Goal: Task Accomplishment & Management: Manage account settings

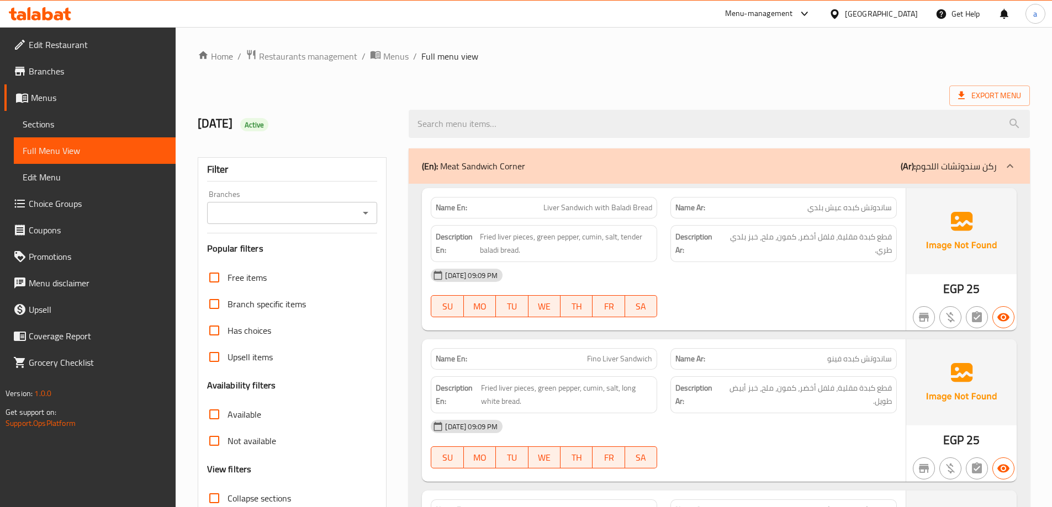
click at [102, 131] on link "Sections" at bounding box center [95, 124] width 162 height 27
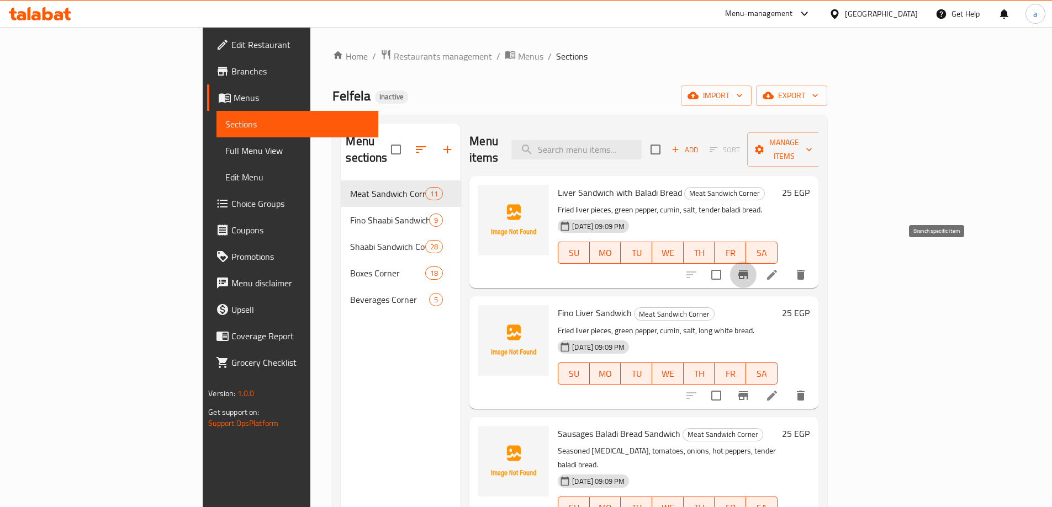
click at [750, 268] on icon "Branch-specific-item" at bounding box center [743, 274] width 13 height 13
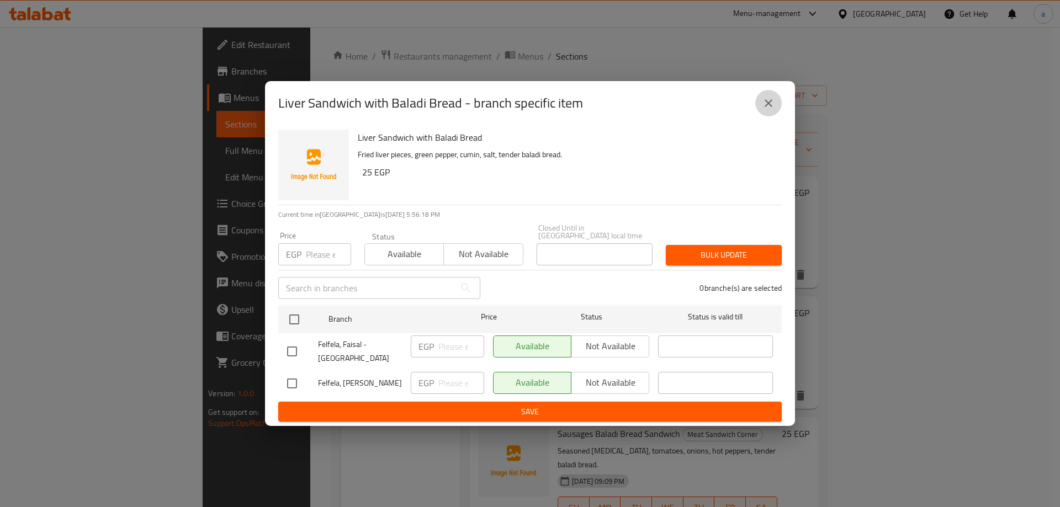
click at [768, 99] on icon "close" at bounding box center [768, 103] width 13 height 13
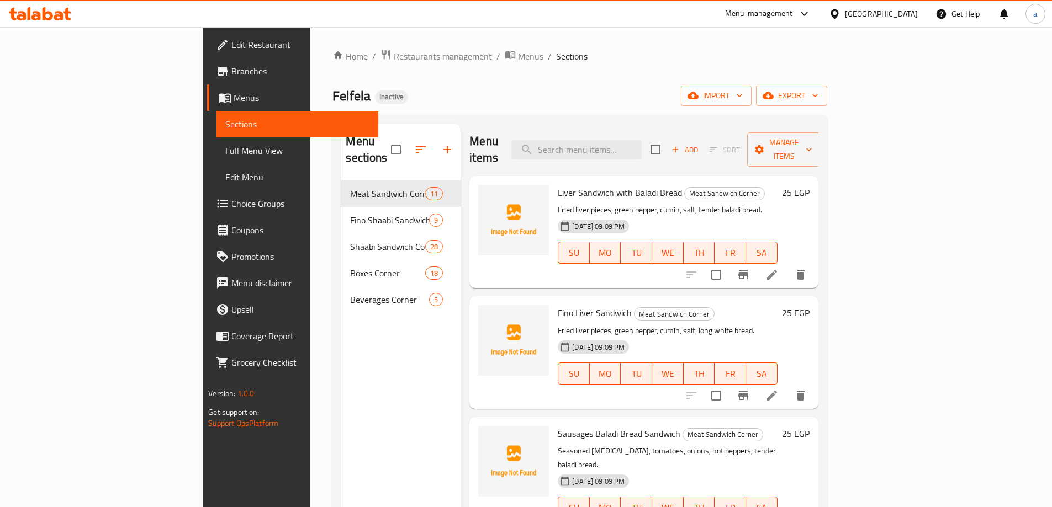
drag, startPoint x: 81, startPoint y: 156, endPoint x: 630, endPoint y: 81, distance: 554.5
click at [225, 156] on span "Full Menu View" at bounding box center [297, 150] width 144 height 13
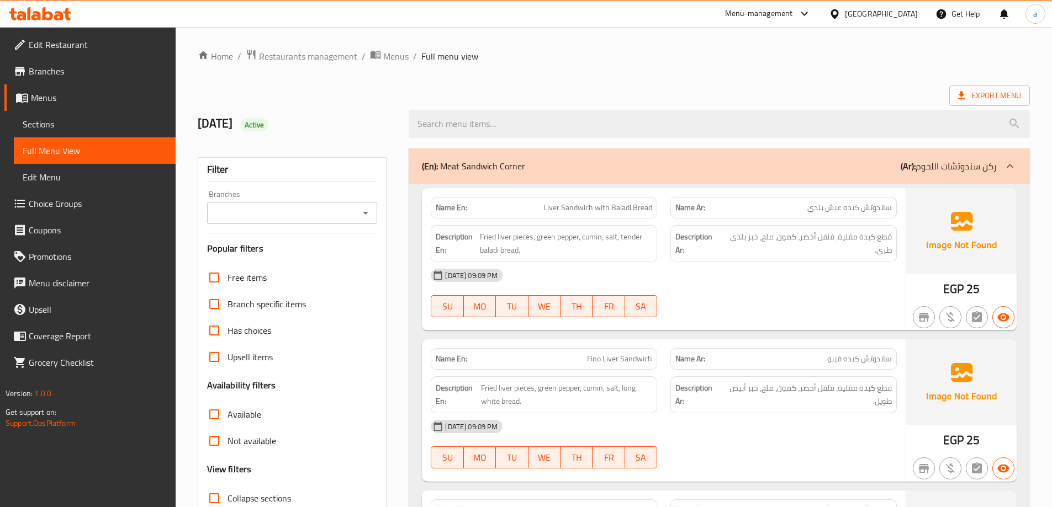
scroll to position [110, 0]
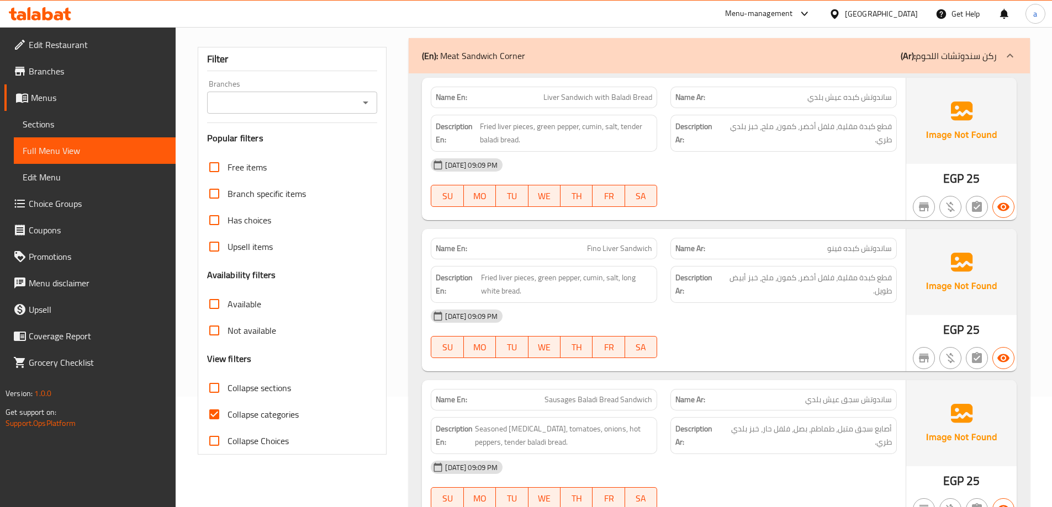
click at [215, 406] on input "Collapse categories" at bounding box center [214, 414] width 27 height 27
checkbox input "false"
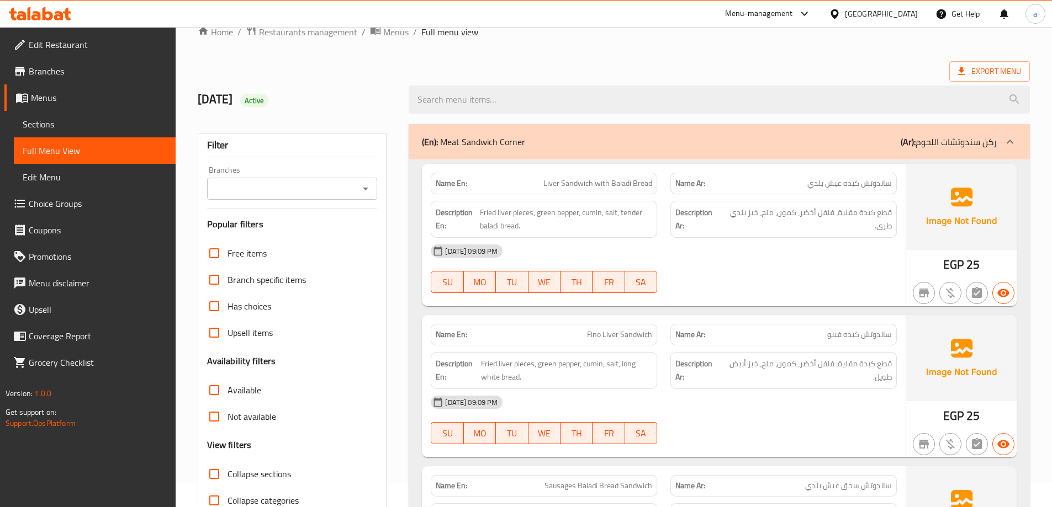
scroll to position [0, 0]
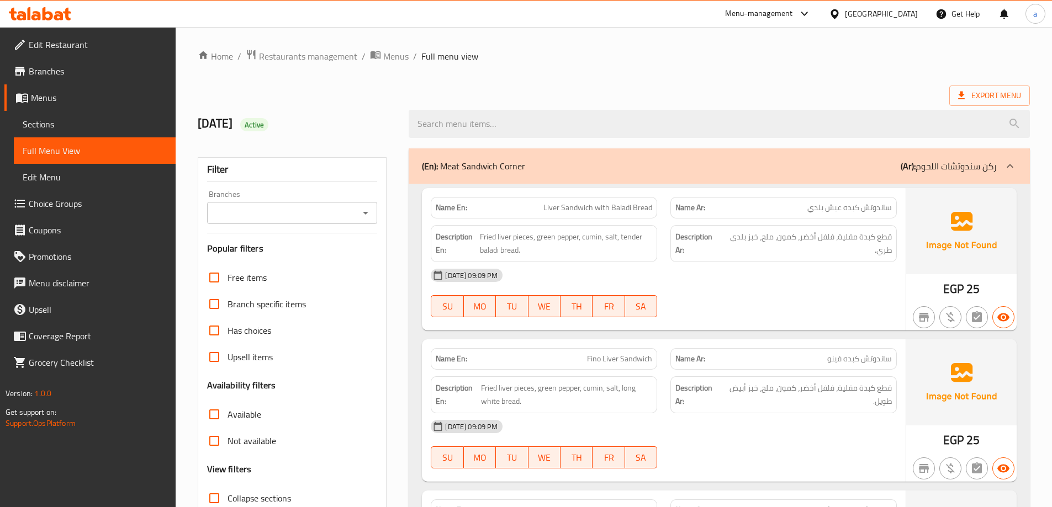
click at [914, 12] on div "Egypt" at bounding box center [881, 14] width 73 height 12
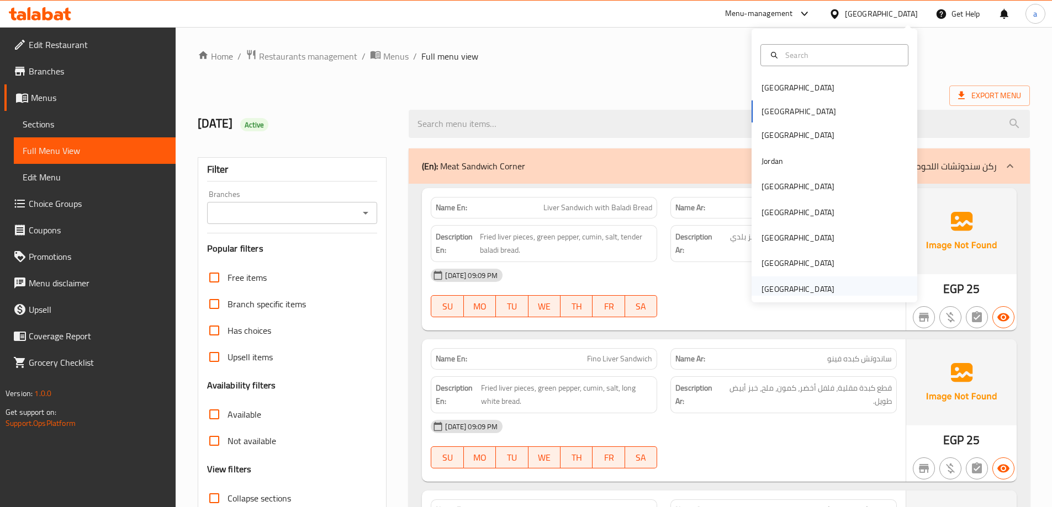
click at [815, 283] on div "[GEOGRAPHIC_DATA]" at bounding box center [797, 289] width 73 height 12
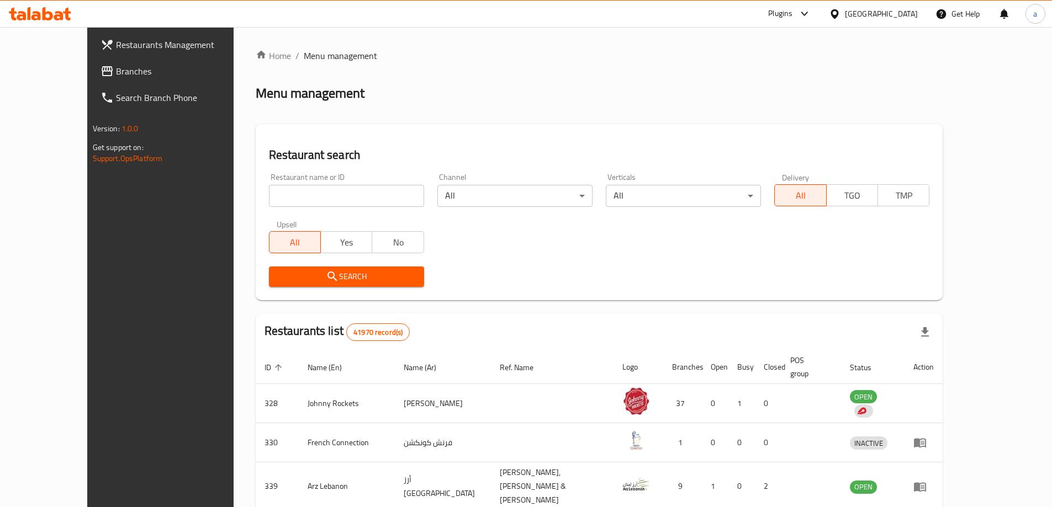
click at [936, 275] on div "Search" at bounding box center [599, 277] width 674 height 34
drag, startPoint x: 45, startPoint y: 71, endPoint x: 86, endPoint y: 79, distance: 41.2
click at [116, 71] on span "Branches" at bounding box center [185, 71] width 138 height 13
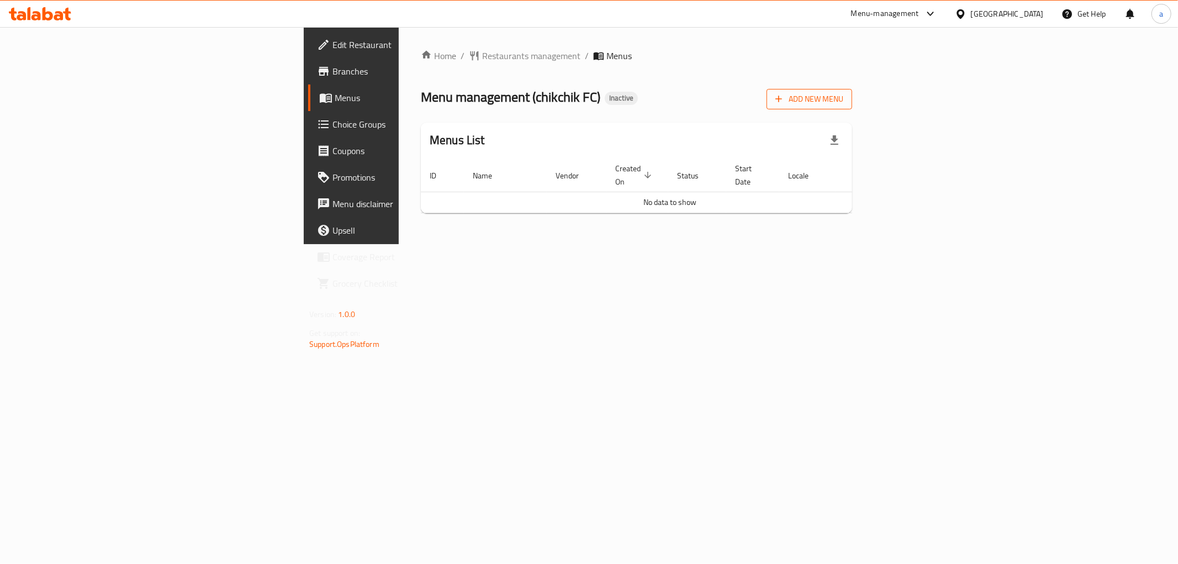
click at [843, 102] on span "Add New Menu" at bounding box center [809, 99] width 68 height 14
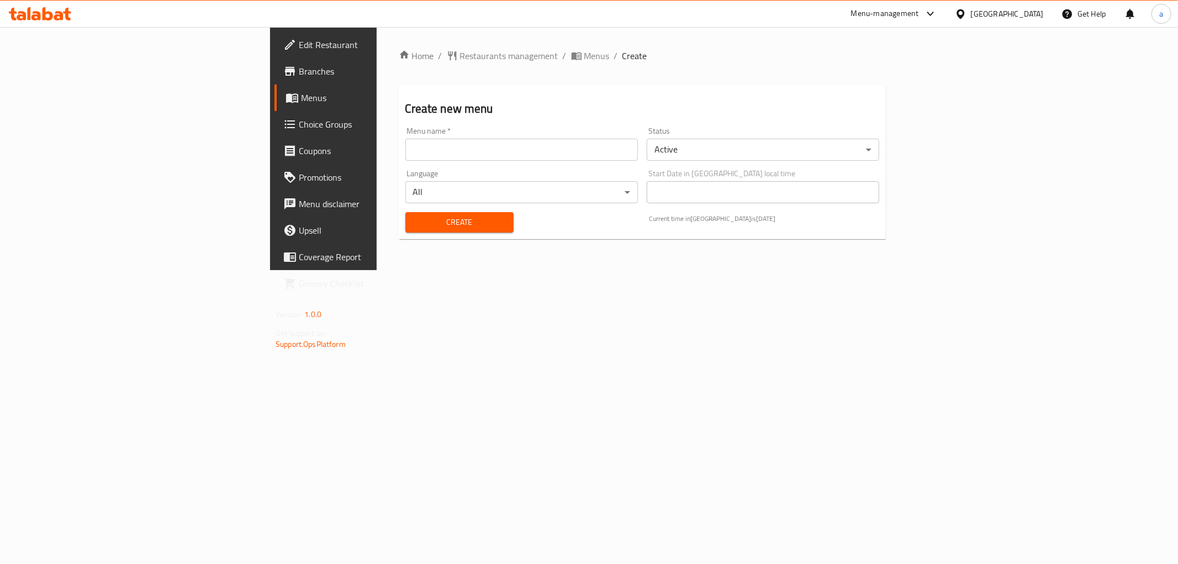
click at [521, 150] on input "text" at bounding box center [521, 150] width 232 height 22
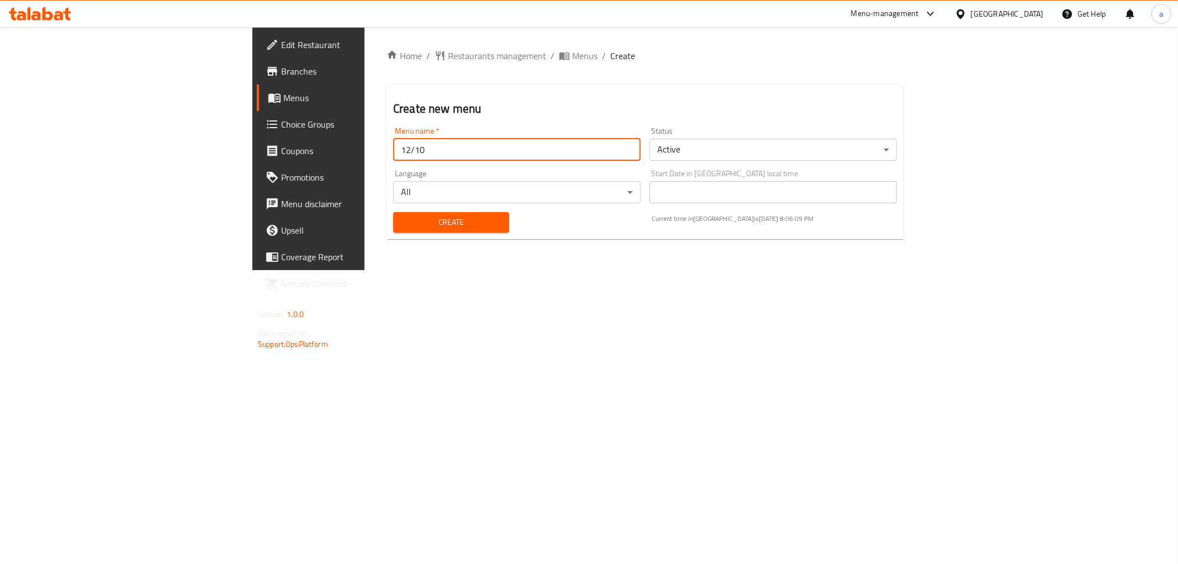
type input "12/10"
click at [393, 212] on button "Create" at bounding box center [451, 222] width 116 height 20
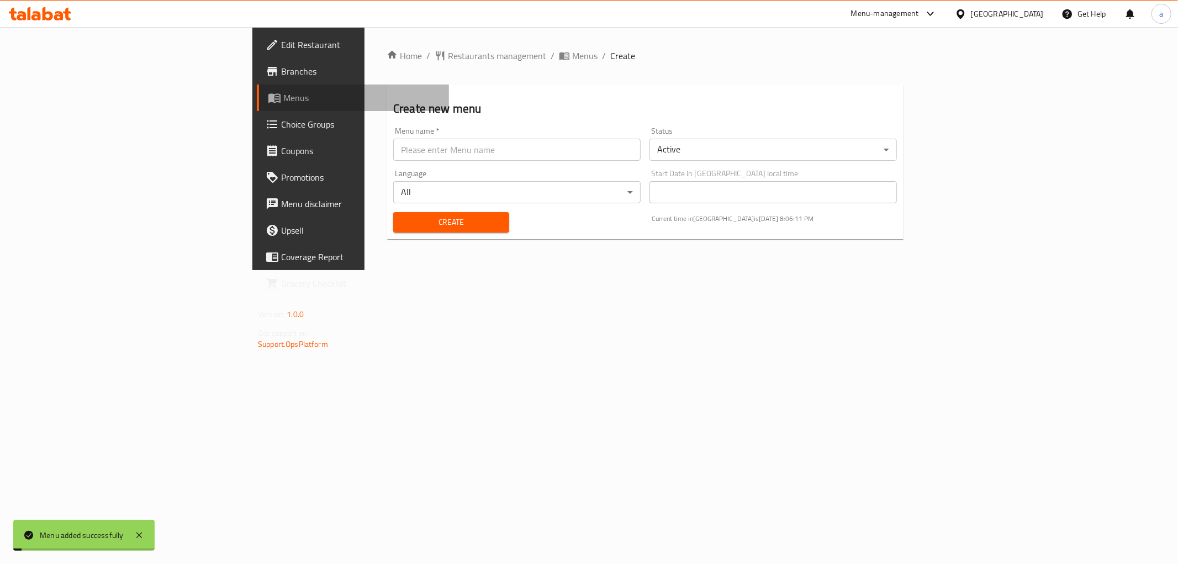
click at [283, 100] on span "Menus" at bounding box center [361, 97] width 157 height 13
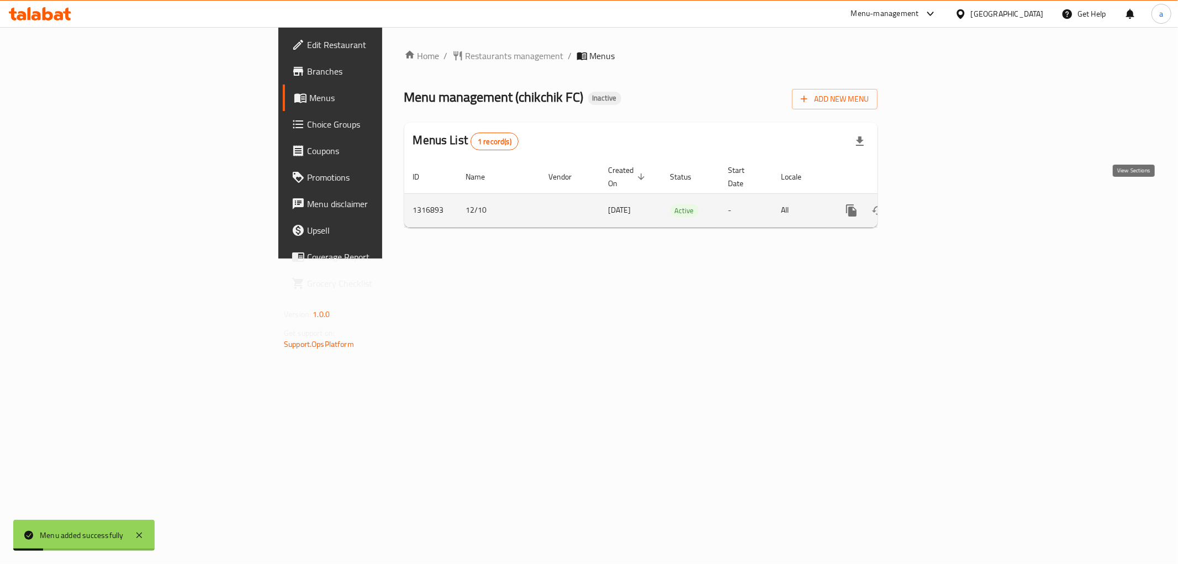
click at [936, 205] on icon "enhanced table" at bounding box center [931, 210] width 10 height 10
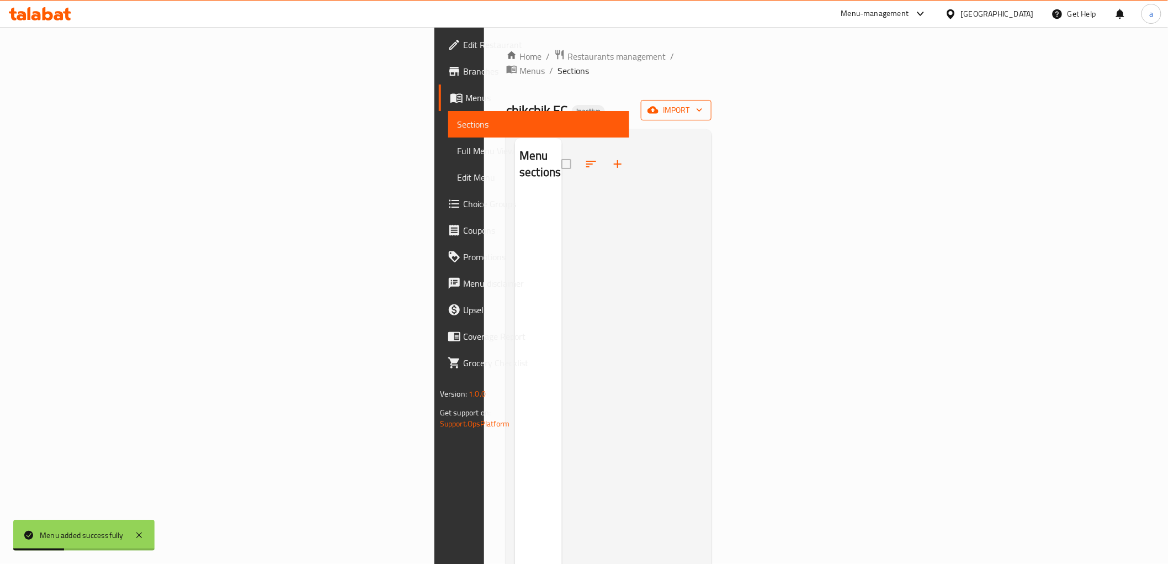
click at [659, 107] on icon "button" at bounding box center [653, 110] width 11 height 7
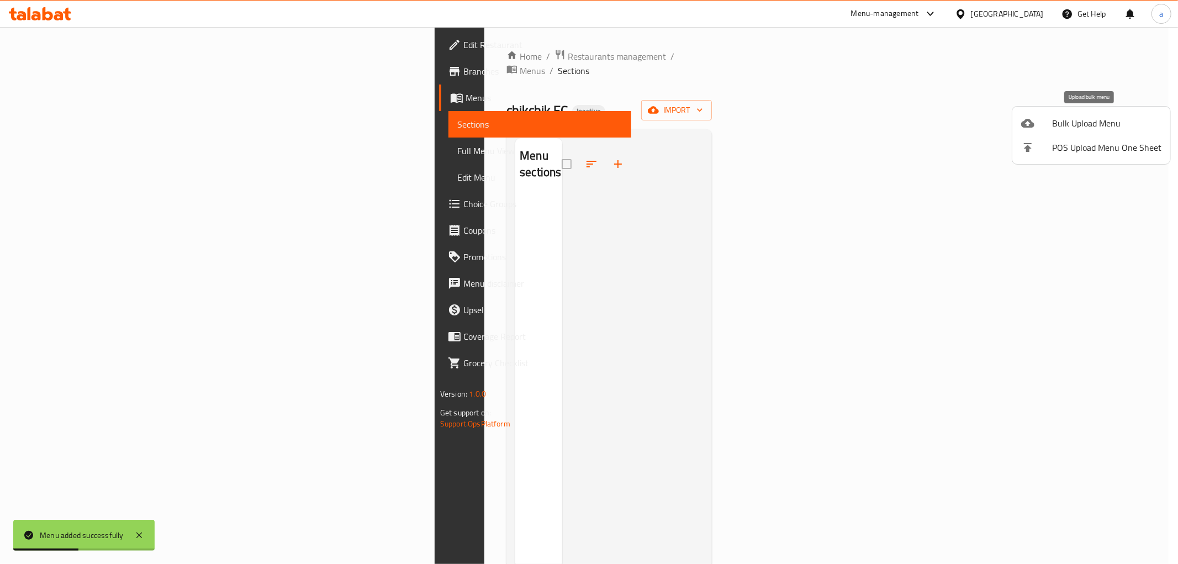
click at [1057, 124] on span "Bulk Upload Menu" at bounding box center [1106, 123] width 109 height 13
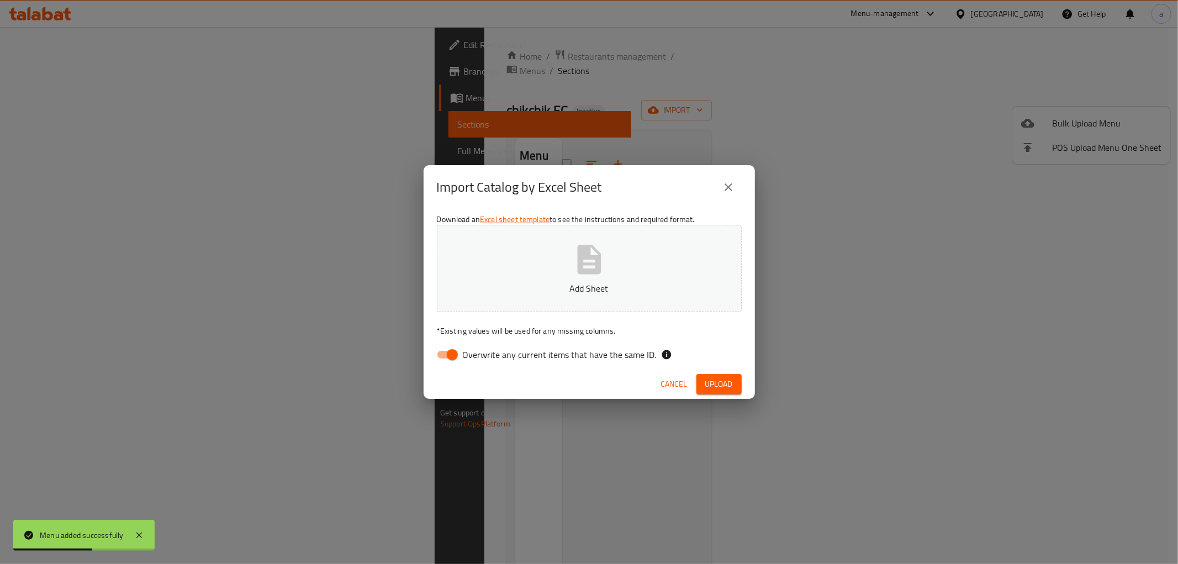
click at [446, 357] on input "Overwrite any current items that have the same ID." at bounding box center [452, 354] width 63 height 21
checkbox input "false"
click at [716, 378] on span "Upload" at bounding box center [719, 384] width 28 height 14
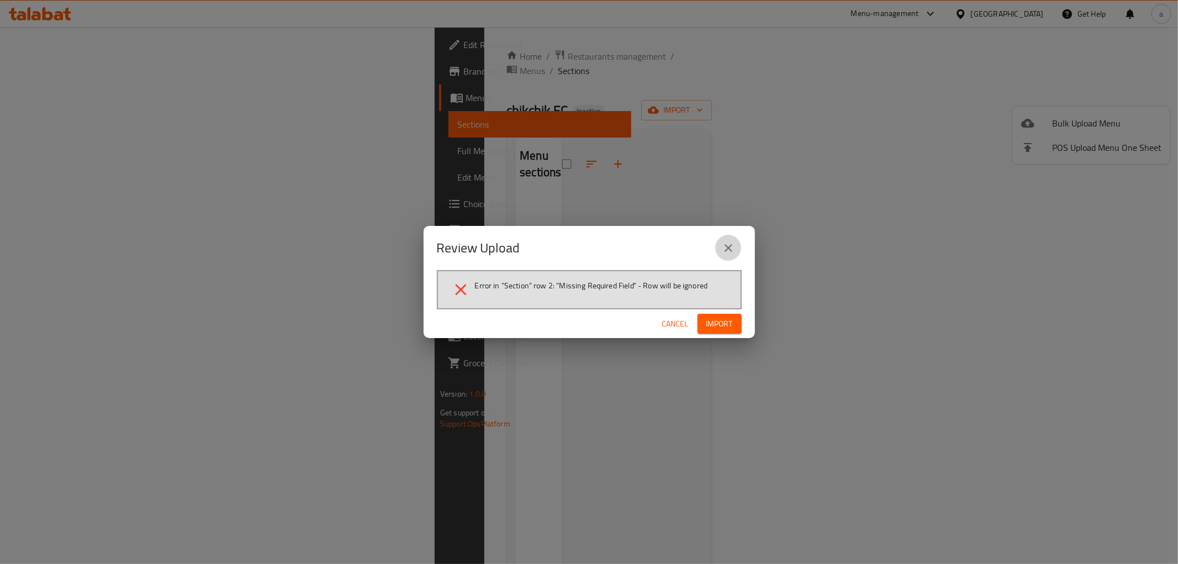
click at [736, 246] on button "close" at bounding box center [728, 248] width 27 height 27
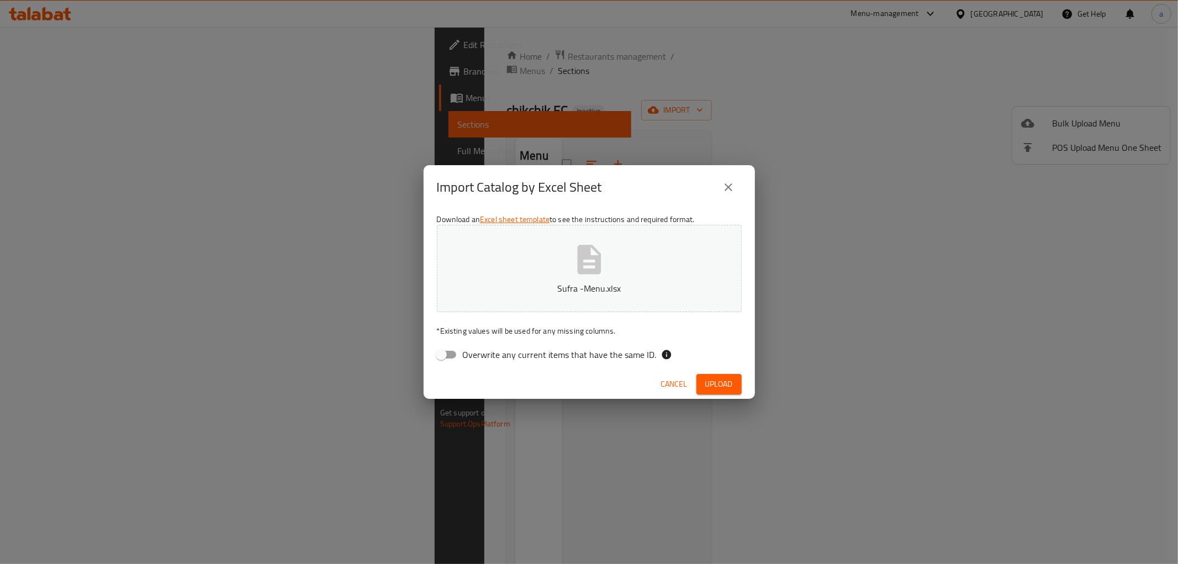
click at [722, 188] on icon "close" at bounding box center [728, 187] width 13 height 13
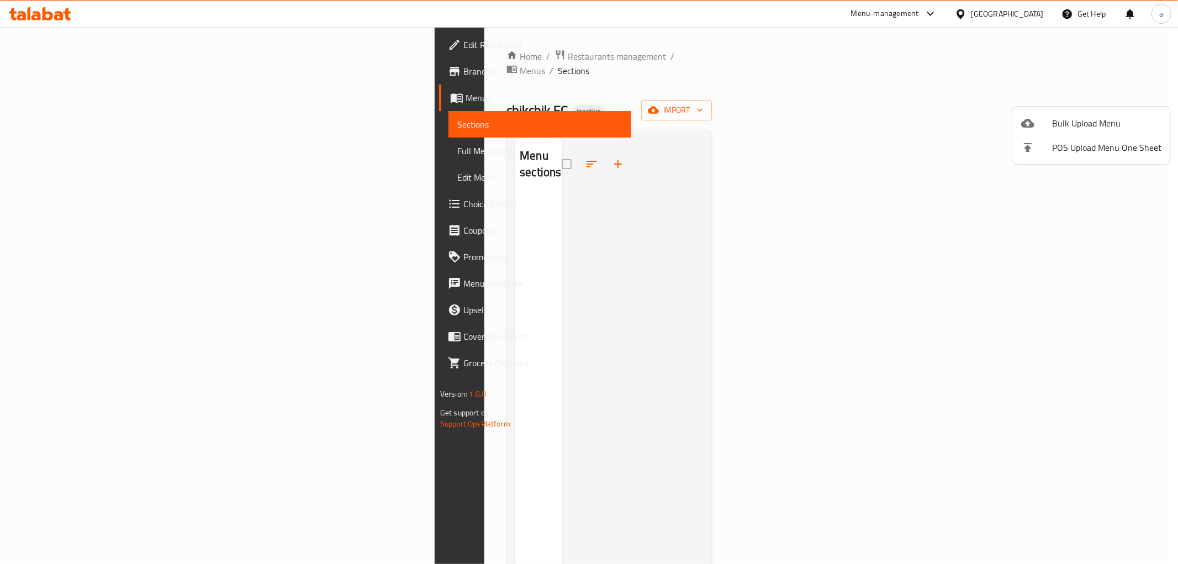
click at [1077, 117] on span "Bulk Upload Menu" at bounding box center [1106, 123] width 109 height 13
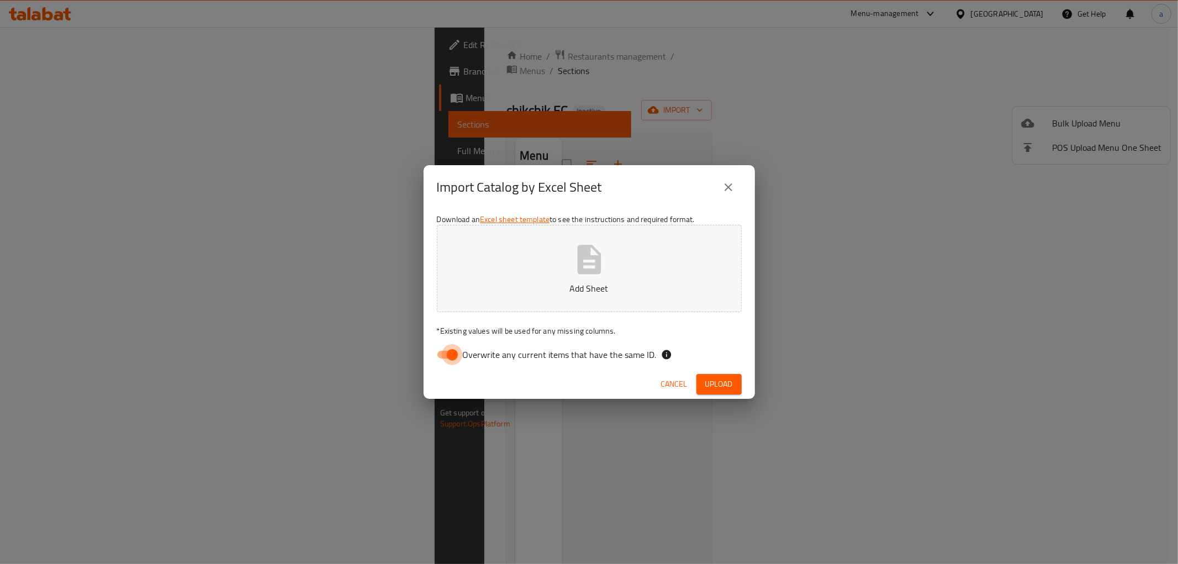
click at [443, 355] on input "Overwrite any current items that have the same ID." at bounding box center [452, 354] width 63 height 21
checkbox input "false"
click at [720, 381] on span "Upload" at bounding box center [719, 384] width 28 height 14
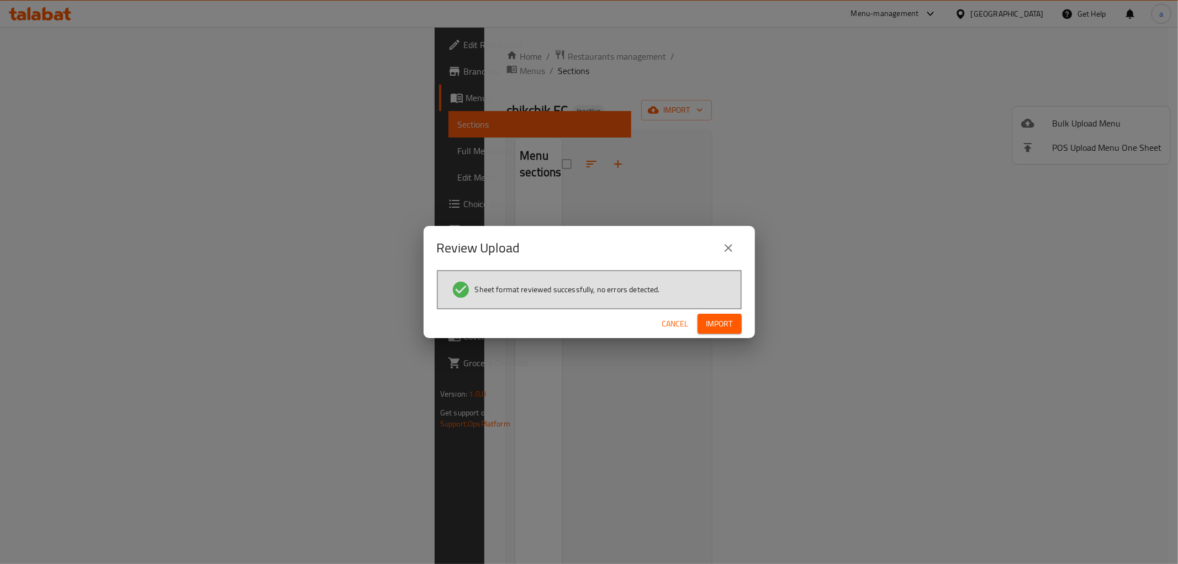
click at [733, 329] on button "Import" at bounding box center [719, 324] width 44 height 20
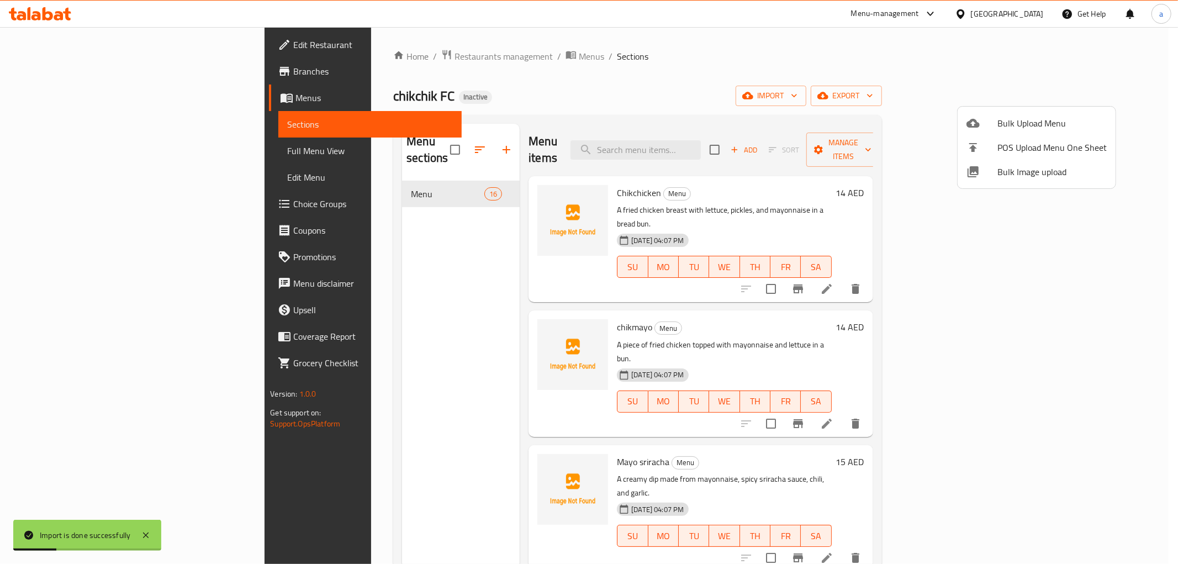
click at [712, 112] on div at bounding box center [589, 282] width 1178 height 564
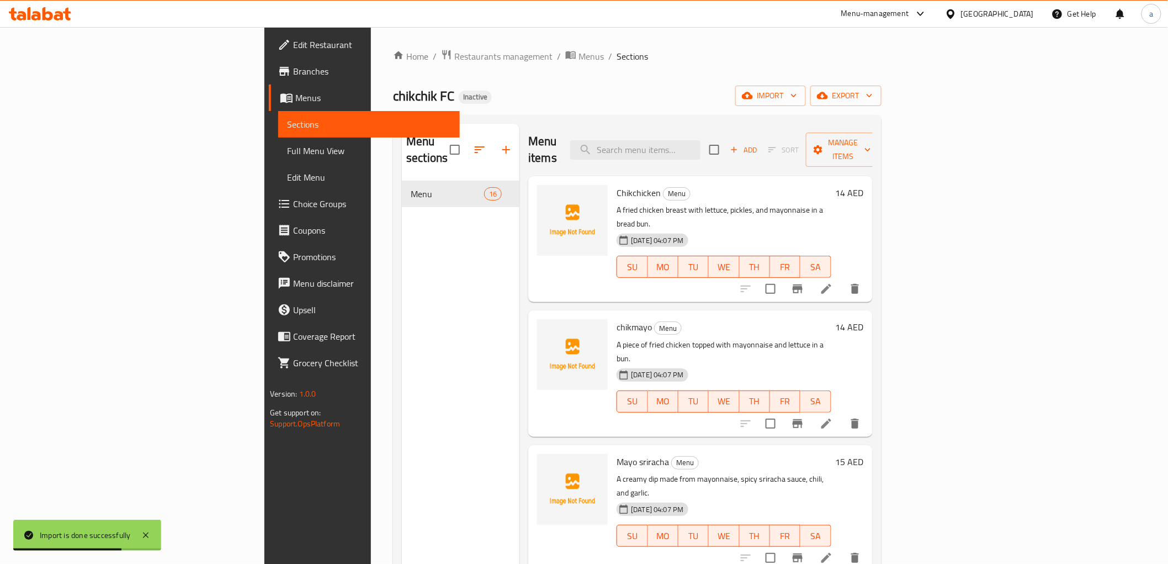
click at [287, 150] on span "Full Menu View" at bounding box center [368, 150] width 163 height 13
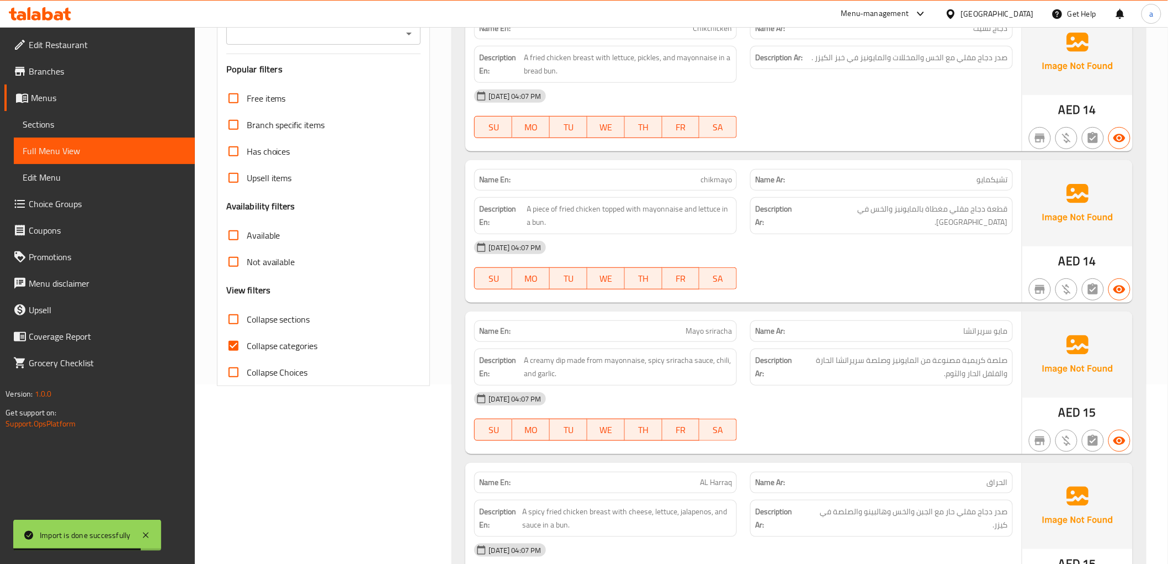
scroll to position [184, 0]
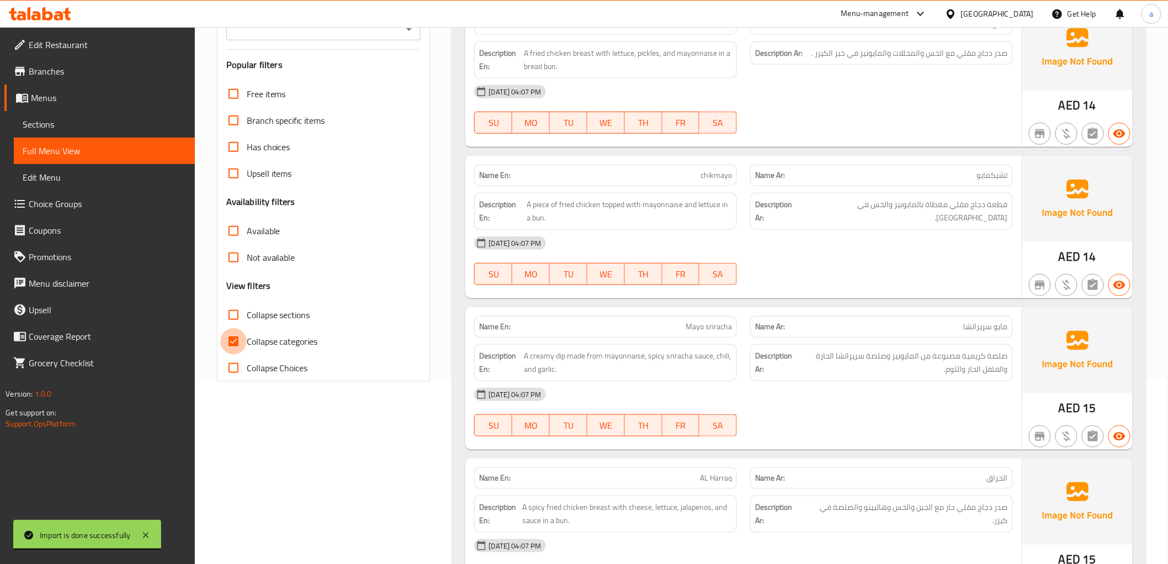
click at [236, 343] on input "Collapse categories" at bounding box center [233, 341] width 27 height 27
checkbox input "false"
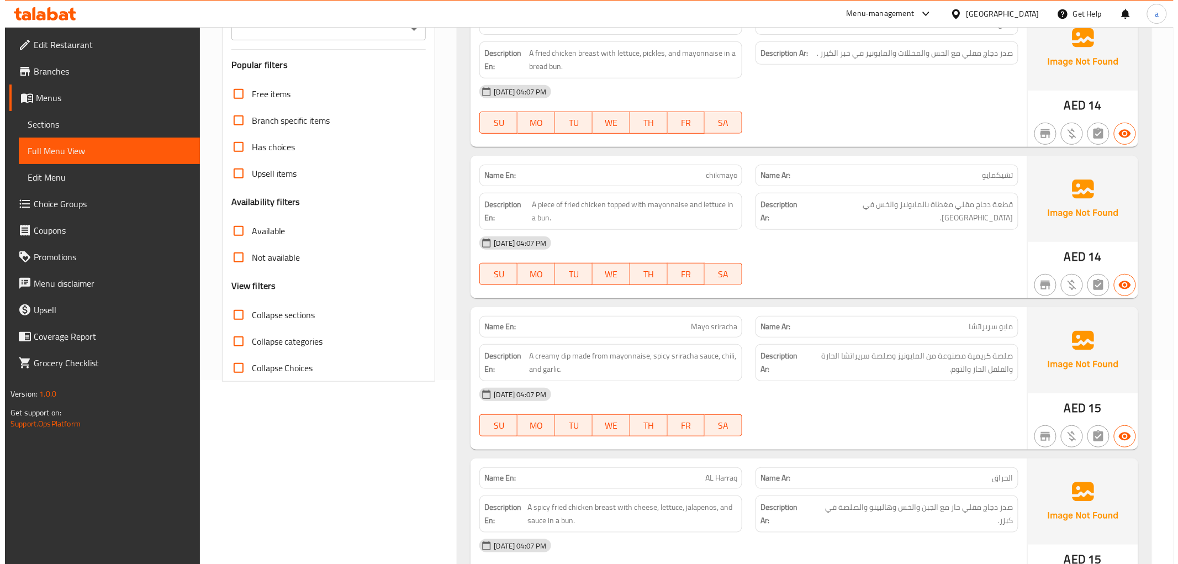
scroll to position [0, 0]
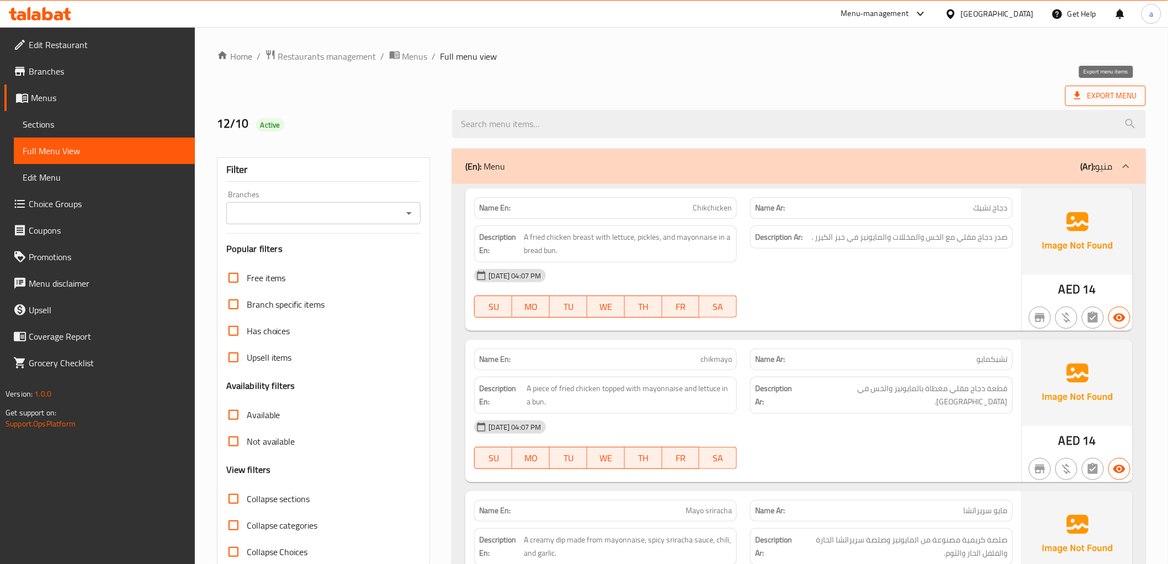
click at [1103, 97] on span "Export Menu" at bounding box center [1106, 96] width 63 height 14
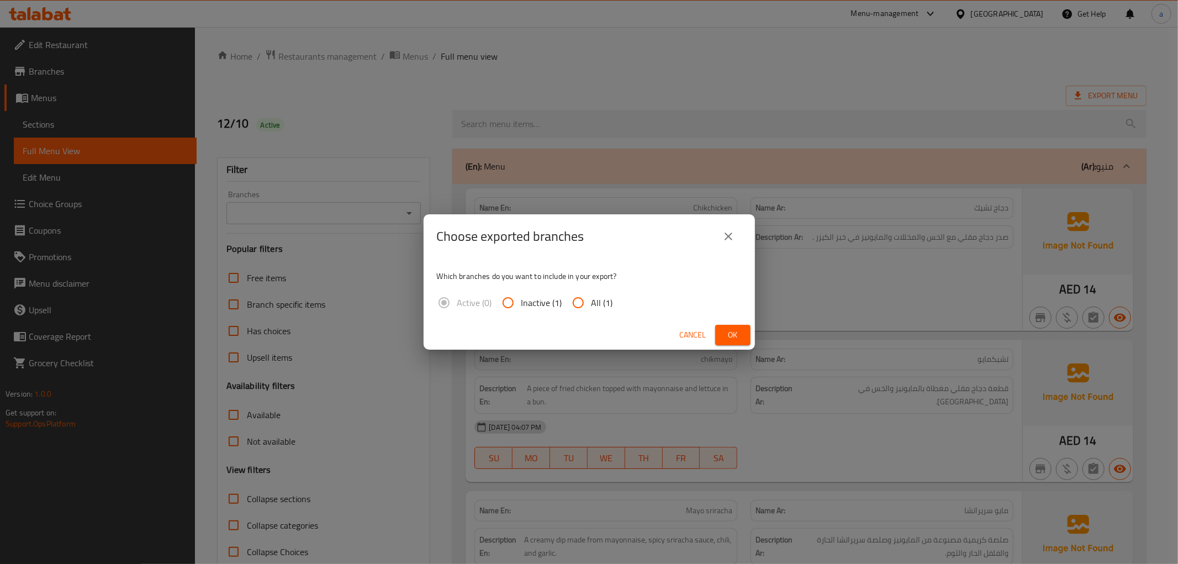
click at [583, 297] on input "All (1)" at bounding box center [578, 302] width 27 height 27
radio input "true"
click at [740, 337] on span "Ok" at bounding box center [733, 335] width 18 height 14
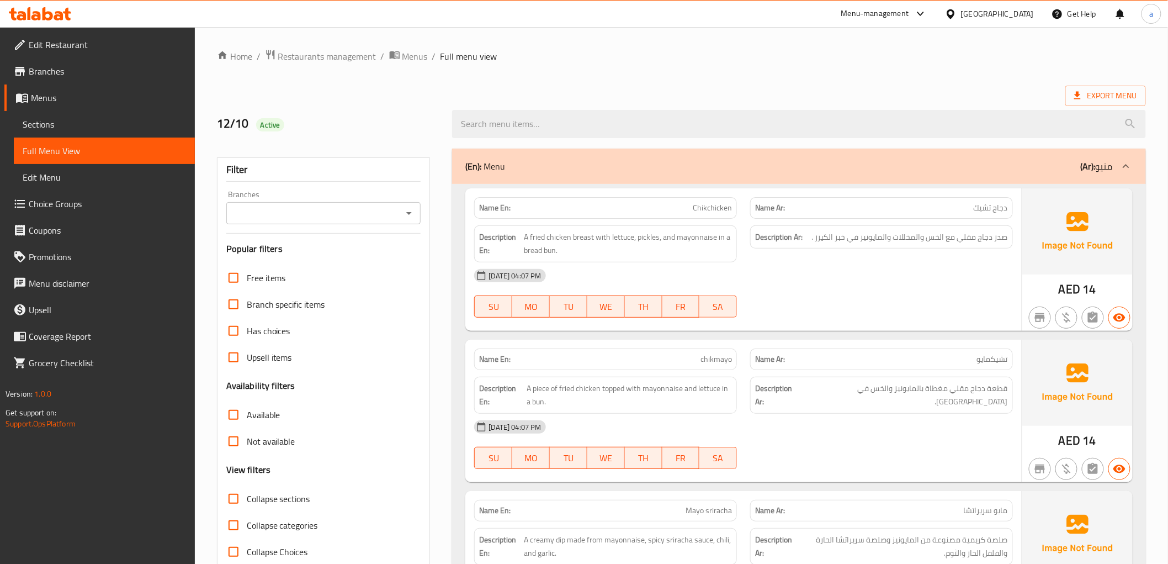
click at [880, 91] on div "Export Menu" at bounding box center [681, 96] width 929 height 20
click at [41, 96] on span "Menus" at bounding box center [108, 97] width 155 height 13
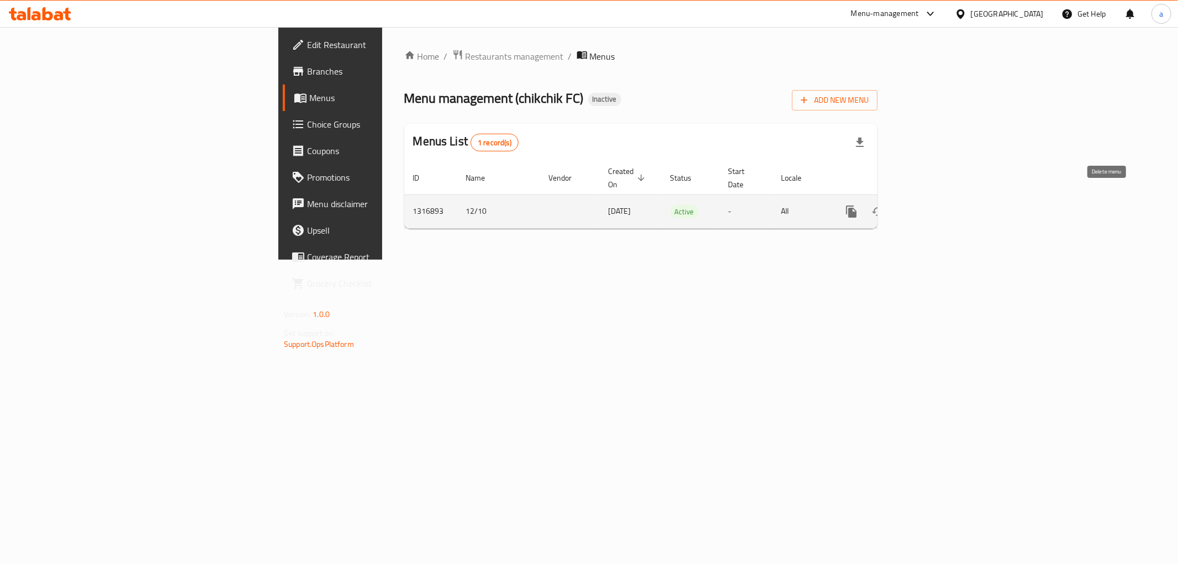
click at [908, 207] on icon "enhanced table" at bounding box center [905, 212] width 8 height 10
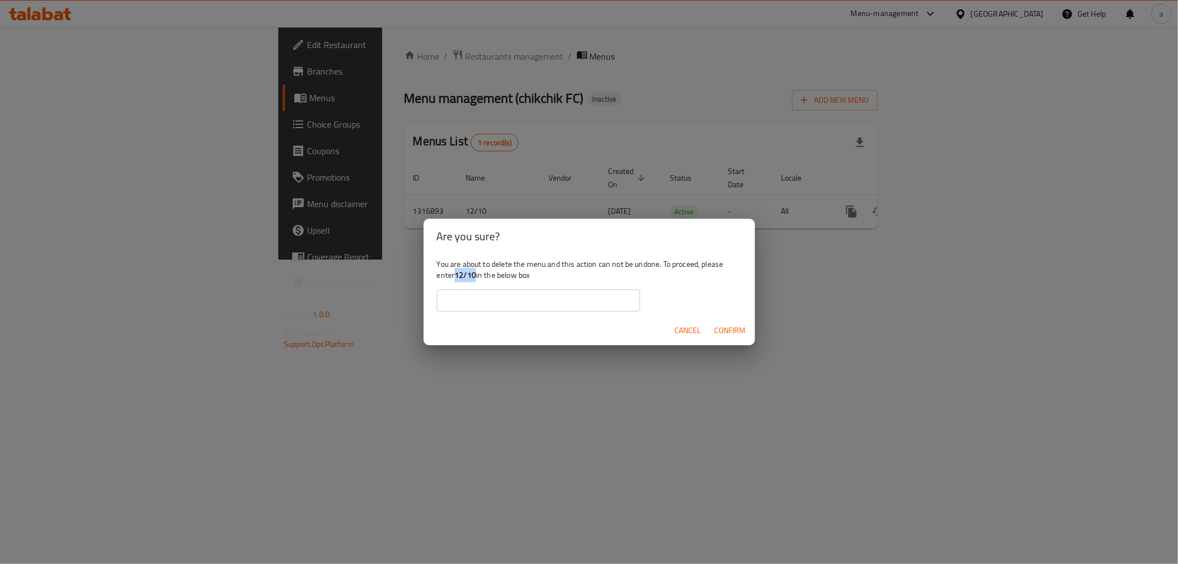
drag, startPoint x: 457, startPoint y: 274, endPoint x: 475, endPoint y: 275, distance: 18.3
click at [475, 275] on b "12/10" at bounding box center [465, 275] width 22 height 14
copy b "12/10"
click at [478, 295] on input "text" at bounding box center [538, 300] width 203 height 22
paste input "12/10"
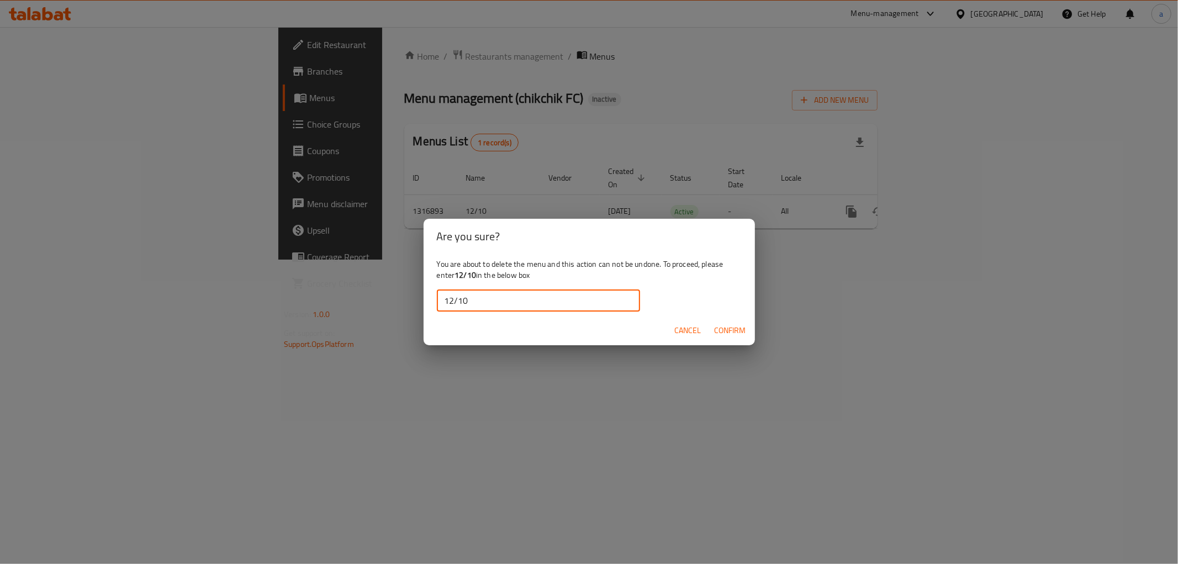
type input "12/10"
click at [734, 330] on span "Confirm" at bounding box center [730, 331] width 31 height 14
